Goal: Contribute content: Add original content to the website for others to see

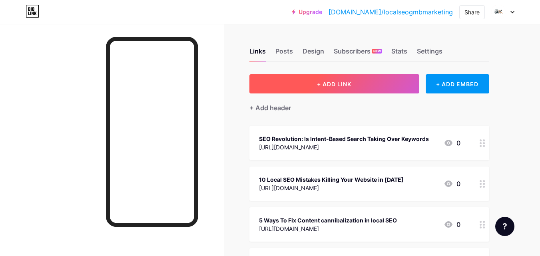
click at [320, 88] on button "+ ADD LINK" at bounding box center [335, 83] width 170 height 19
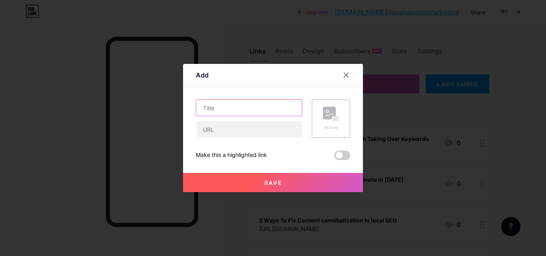
click at [246, 114] on input "text" at bounding box center [249, 108] width 106 height 16
paste input "[URL][DOMAIN_NAME]"
type input "[URL][DOMAIN_NAME]"
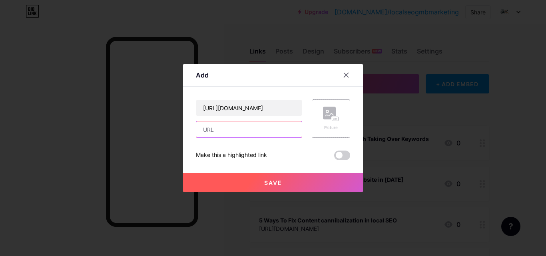
click at [246, 127] on input "text" at bounding box center [249, 130] width 106 height 16
paste input "[URL][DOMAIN_NAME]"
type input "[URL][DOMAIN_NAME]"
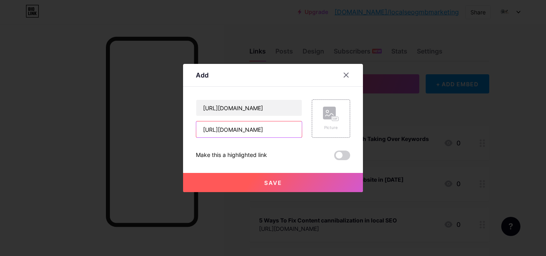
scroll to position [0, 0]
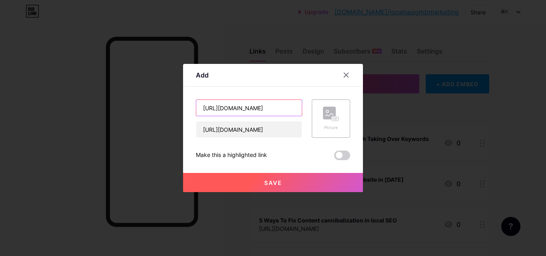
click at [246, 111] on input "[URL][DOMAIN_NAME]" at bounding box center [249, 108] width 106 height 16
paste input "Google My Business Optimization Company"
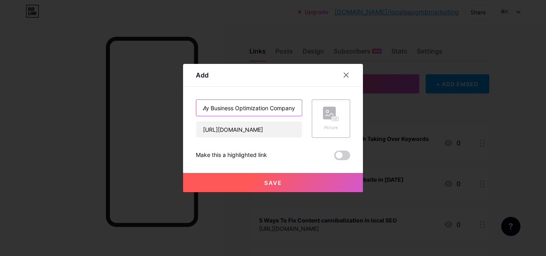
type input "Google My Business Optimization Company"
click at [270, 178] on button "Save" at bounding box center [273, 182] width 180 height 19
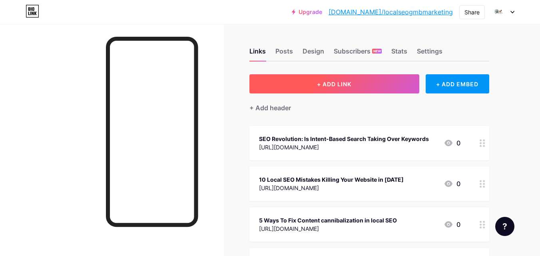
click at [300, 86] on button "+ ADD LINK" at bounding box center [335, 83] width 170 height 19
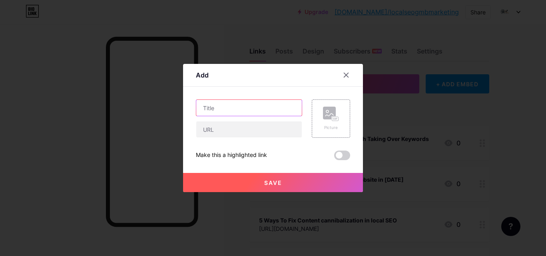
click at [260, 101] on input "text" at bounding box center [249, 108] width 106 height 16
paste input "GMB SEO [GEOGRAPHIC_DATA]"
type input "GMB SEO [GEOGRAPHIC_DATA]"
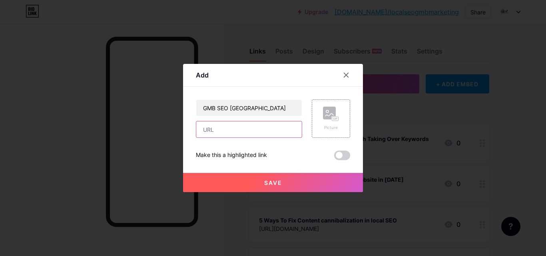
click at [234, 136] on input "text" at bounding box center [249, 130] width 106 height 16
paste input "[URL][DOMAIN_NAME]"
type input "[URL][DOMAIN_NAME]"
click at [223, 186] on button "Save" at bounding box center [273, 182] width 180 height 19
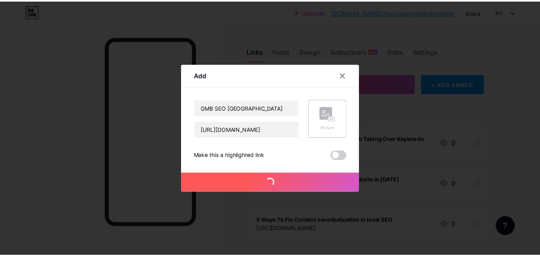
scroll to position [0, 0]
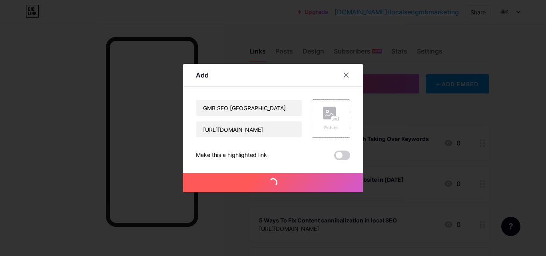
click at [223, 186] on button "Save" at bounding box center [273, 182] width 180 height 19
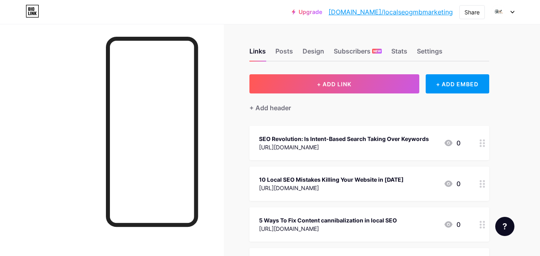
click at [397, 12] on link "[DOMAIN_NAME]/localseogmbmarketing" at bounding box center [391, 12] width 124 height 10
